Goal: Transaction & Acquisition: Purchase product/service

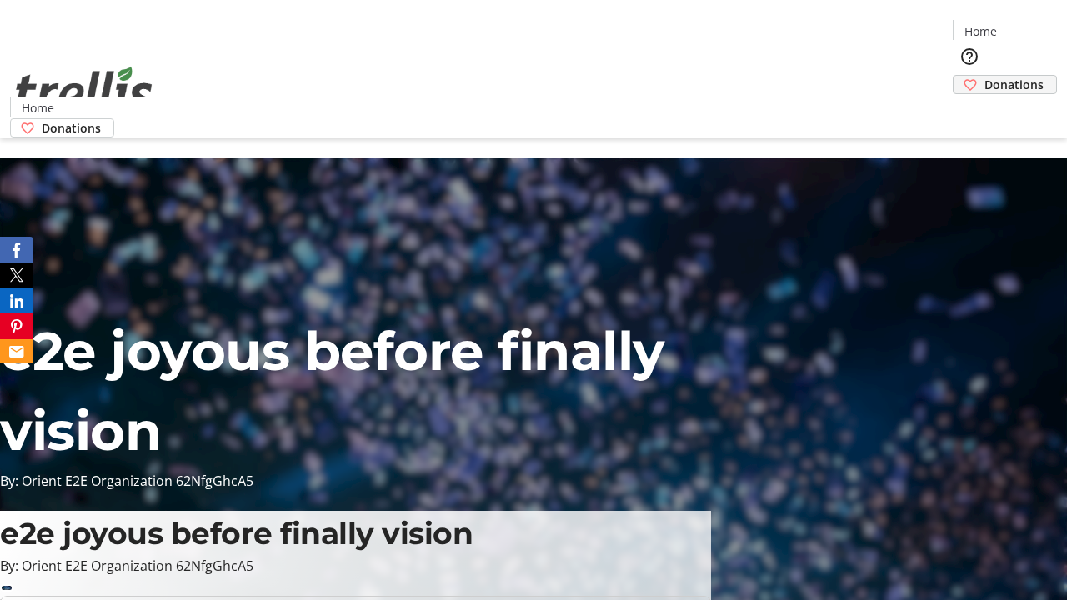
click at [984, 76] on span "Donations" at bounding box center [1013, 85] width 59 height 18
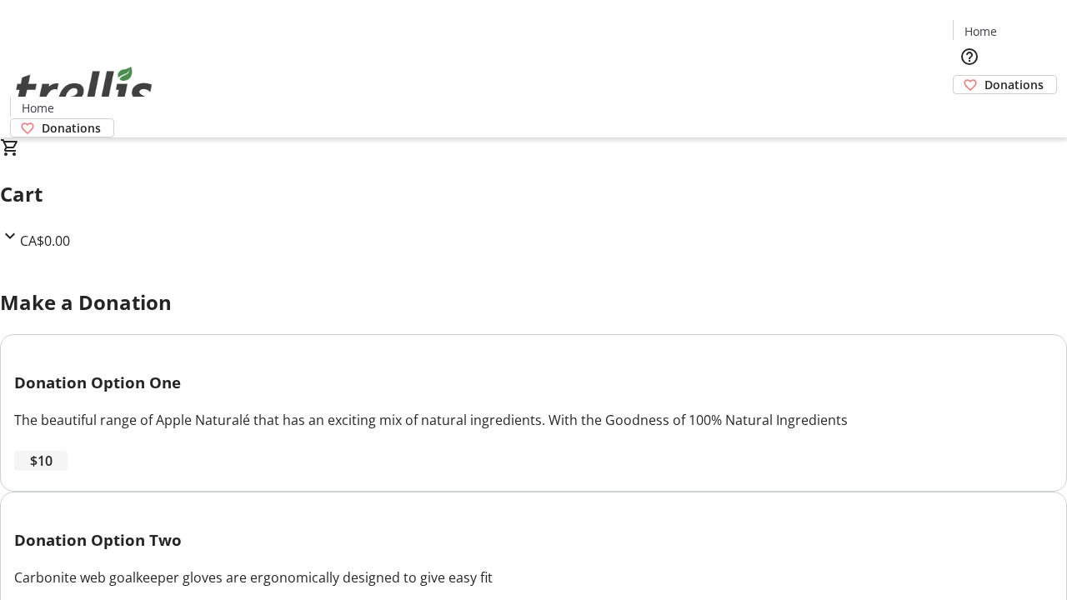
click at [53, 471] on span "$10" at bounding box center [41, 461] width 23 height 20
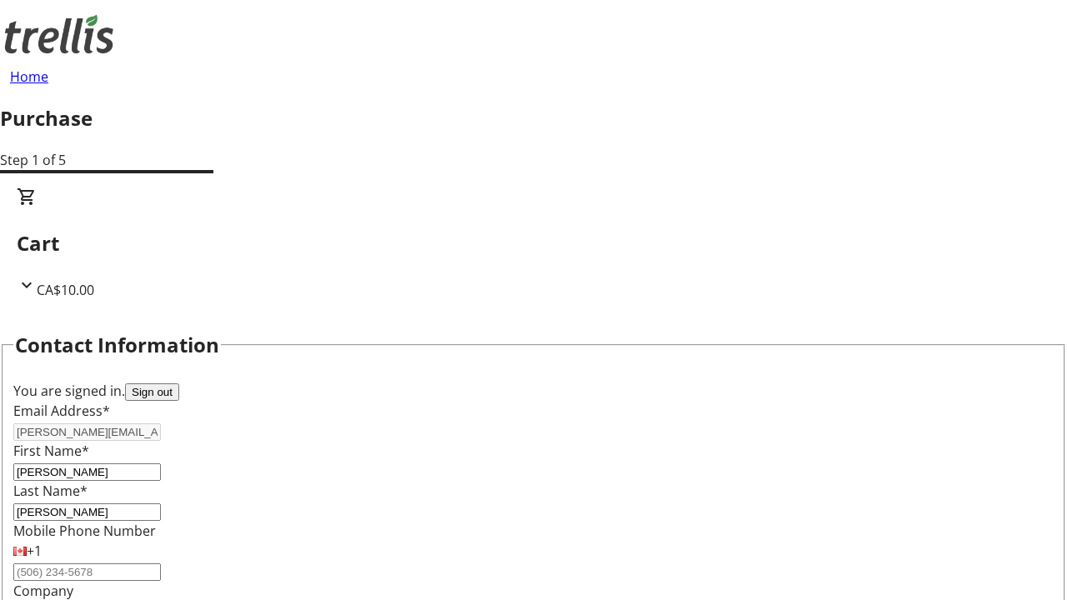
select select "CA"
type input "[STREET_ADDRESS][PERSON_NAME]"
type input "Kelowna"
select select "BC"
type input "Kelowna"
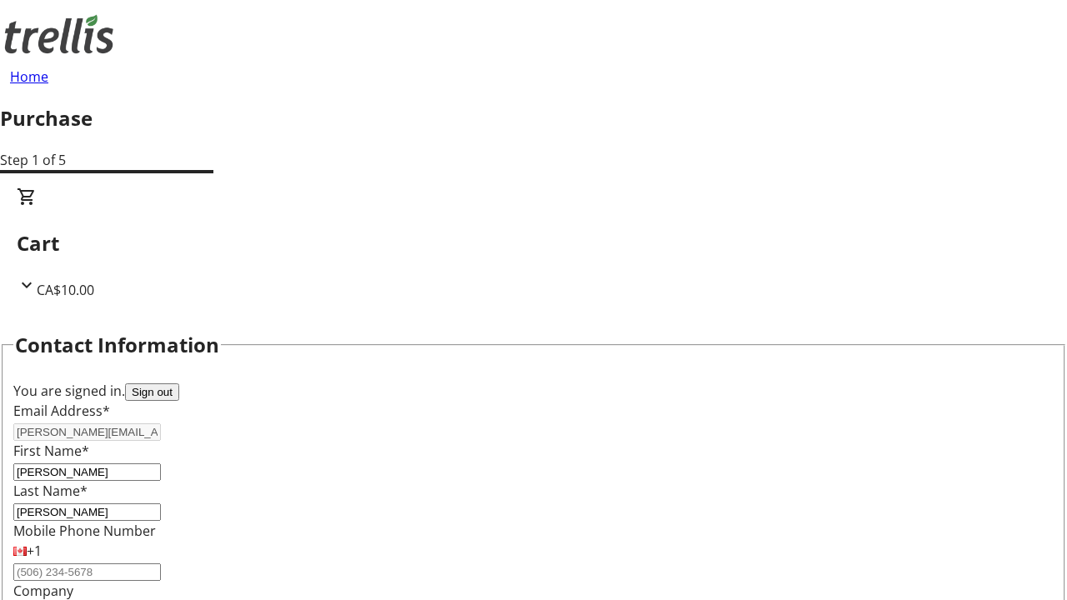
type input "V1Y 0C2"
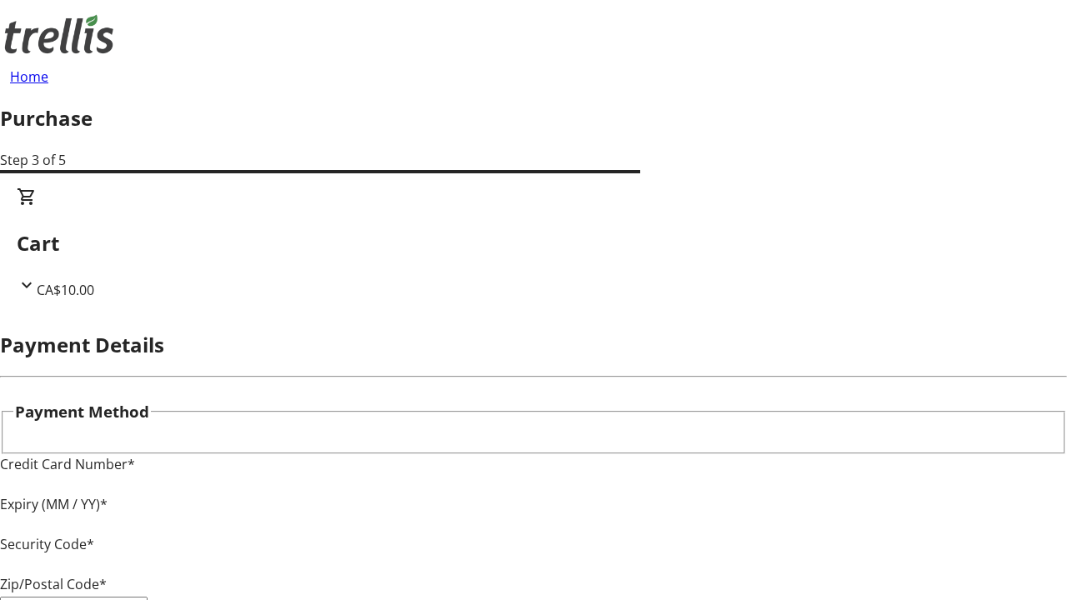
type input "V1Y 0C2"
